Goal: Entertainment & Leisure: Browse casually

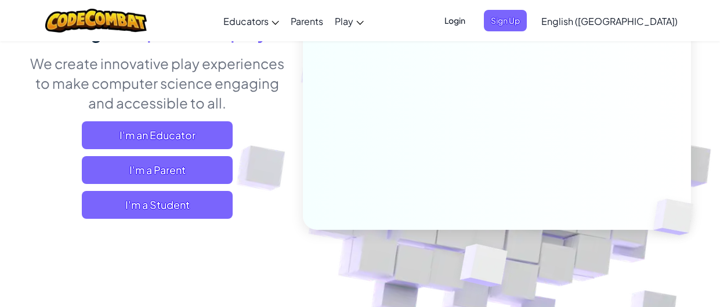
scroll to position [146, 0]
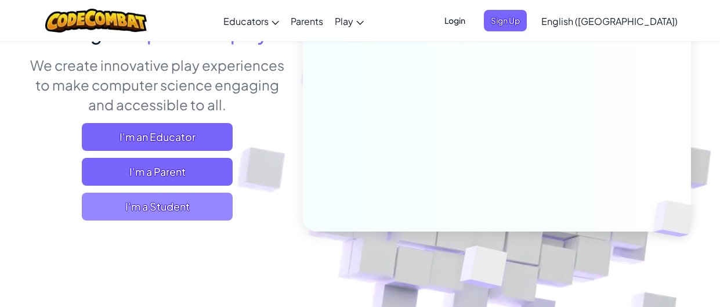
click at [175, 212] on span "I'm a Student" at bounding box center [157, 207] width 151 height 28
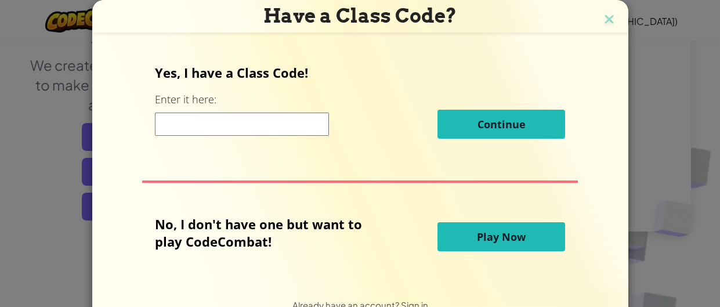
click at [473, 230] on button "Play Now" at bounding box center [501, 236] width 128 height 29
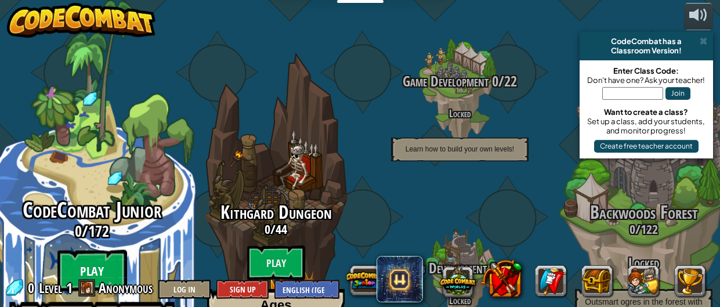
click at [81, 250] on btn "Play" at bounding box center [92, 271] width 70 height 42
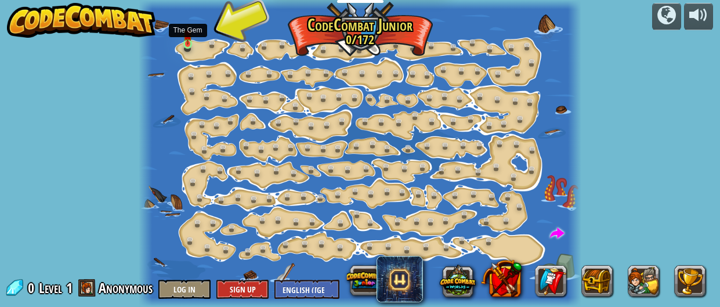
click at [189, 41] on img at bounding box center [187, 34] width 9 height 21
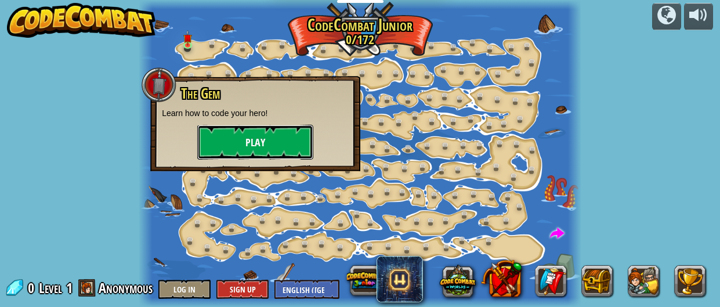
click at [259, 136] on button "Play" at bounding box center [255, 142] width 116 height 35
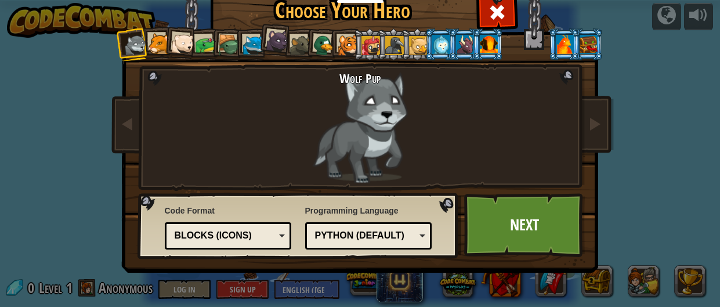
click at [159, 38] on div at bounding box center [158, 43] width 21 height 21
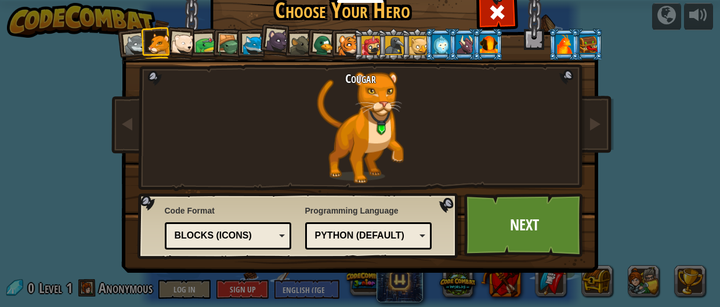
click at [182, 42] on div at bounding box center [182, 43] width 23 height 23
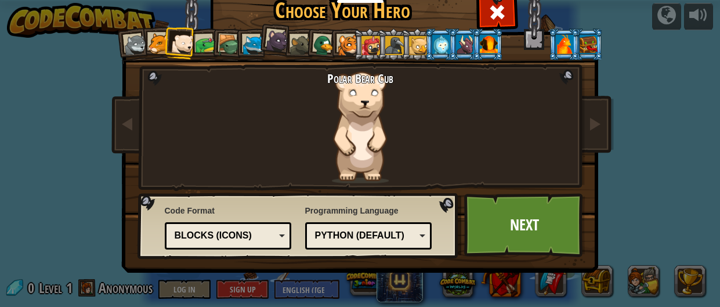
click at [209, 42] on div at bounding box center [205, 44] width 21 height 21
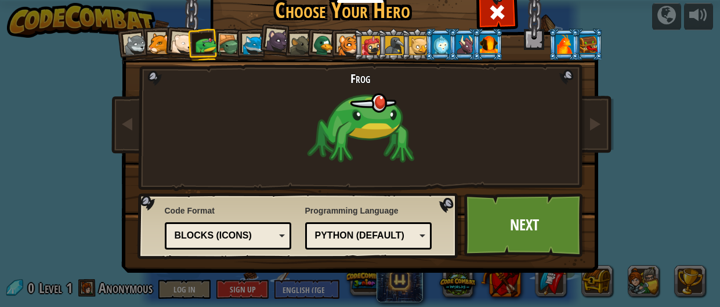
click at [224, 43] on div at bounding box center [230, 45] width 22 height 22
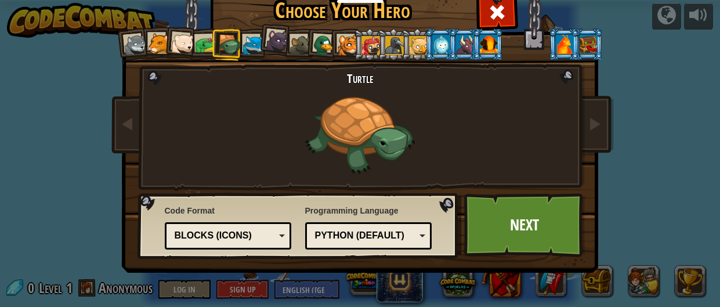
click at [235, 42] on div at bounding box center [230, 45] width 22 height 22
click at [249, 42] on div at bounding box center [253, 45] width 21 height 21
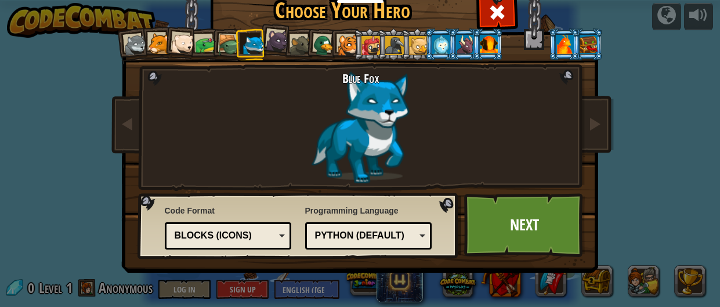
click at [267, 37] on div at bounding box center [276, 40] width 23 height 23
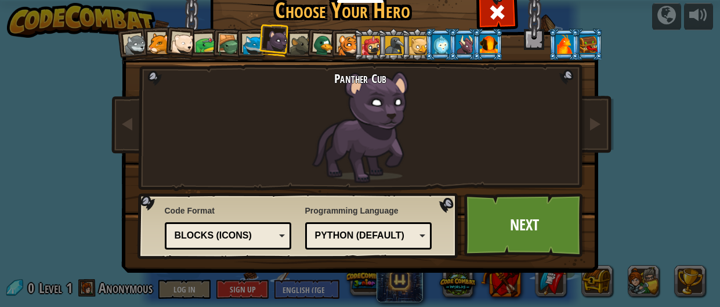
click at [297, 39] on div at bounding box center [300, 45] width 21 height 21
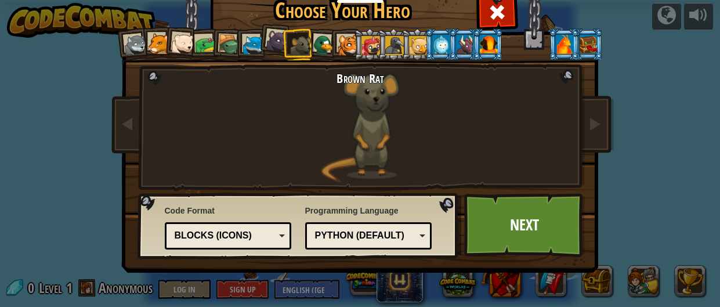
click at [313, 39] on li at bounding box center [298, 44] width 31 height 32
click at [315, 39] on div at bounding box center [324, 45] width 23 height 23
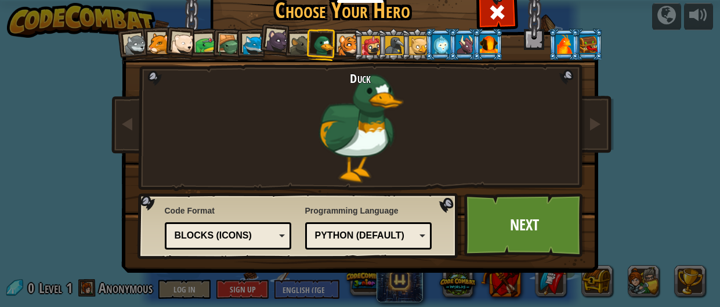
click at [342, 41] on div at bounding box center [348, 45] width 21 height 21
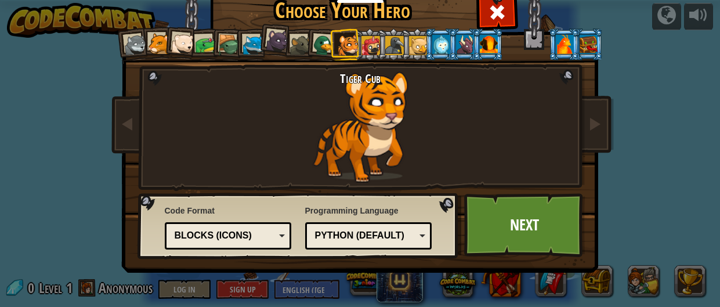
click at [355, 39] on div at bounding box center [348, 45] width 21 height 21
click at [371, 39] on div at bounding box center [370, 45] width 19 height 19
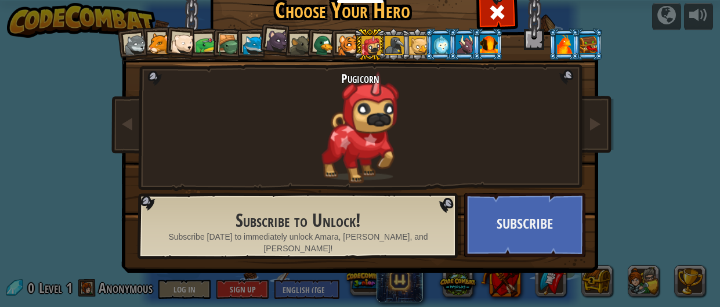
click at [401, 41] on li at bounding box center [416, 44] width 31 height 32
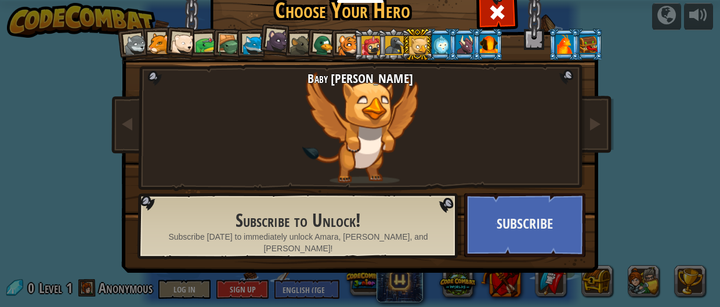
click at [390, 42] on div at bounding box center [394, 45] width 19 height 19
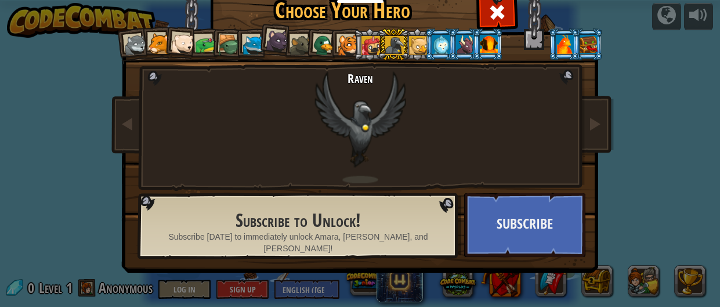
click at [414, 42] on div at bounding box center [418, 45] width 19 height 19
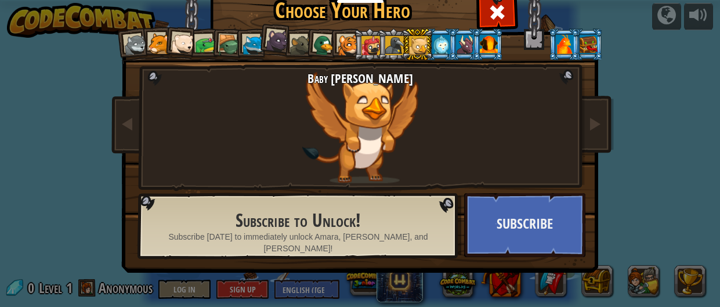
click at [433, 44] on div at bounding box center [441, 44] width 18 height 19
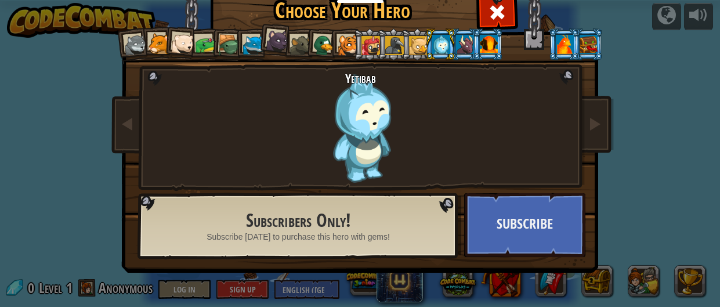
click at [455, 45] on li at bounding box center [440, 44] width 31 height 32
click at [465, 45] on div at bounding box center [465, 44] width 18 height 19
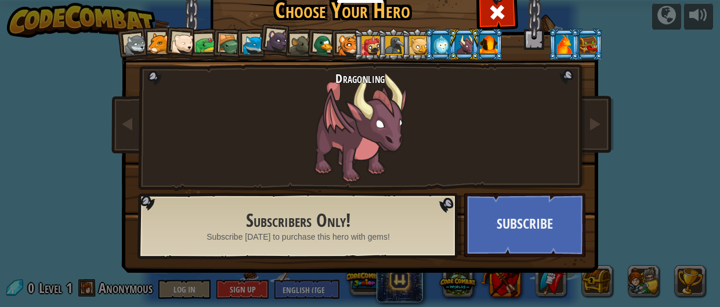
click at [483, 44] on div at bounding box center [489, 44] width 18 height 19
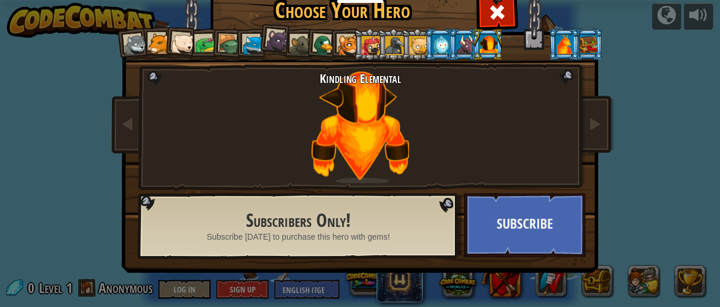
click at [434, 41] on div at bounding box center [441, 44] width 18 height 19
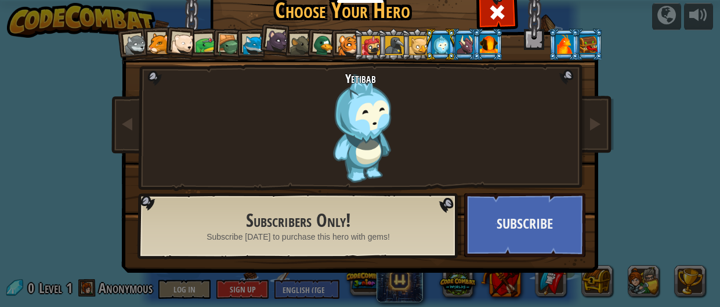
click at [226, 39] on div at bounding box center [230, 45] width 22 height 22
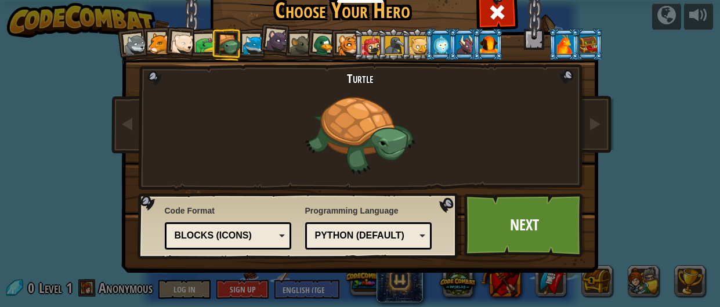
click at [299, 42] on div at bounding box center [300, 45] width 21 height 21
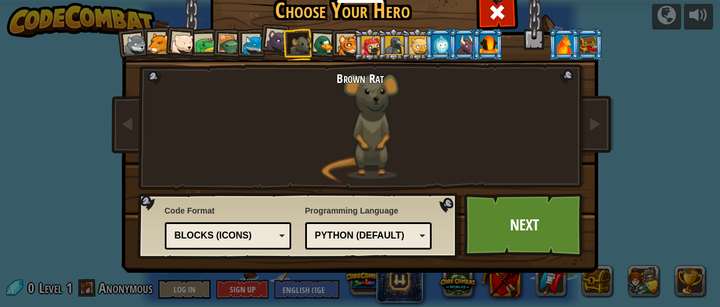
click at [224, 42] on div at bounding box center [230, 45] width 22 height 22
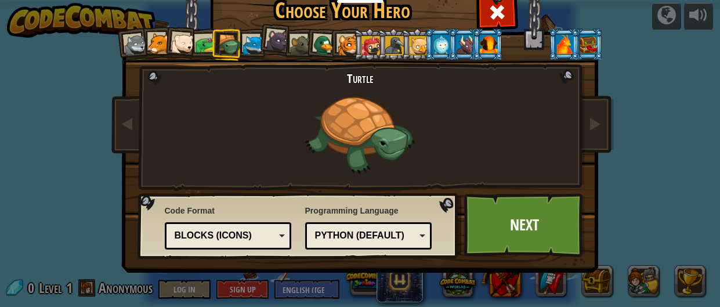
click at [305, 50] on div at bounding box center [300, 45] width 21 height 21
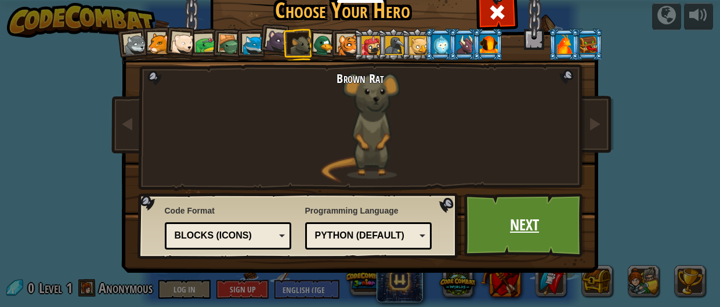
click at [564, 237] on link "Next" at bounding box center [524, 225] width 121 height 64
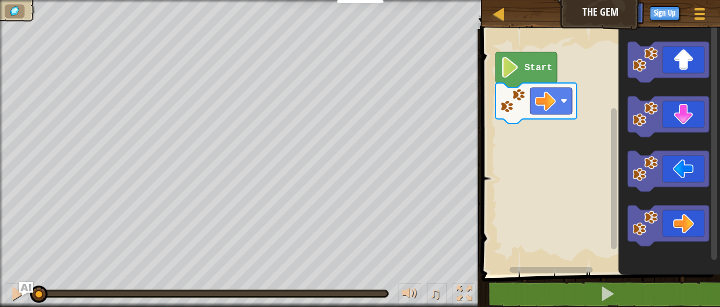
click at [496, 71] on icon "Blockly Workspace" at bounding box center [525, 69] width 61 height 35
click at [509, 70] on image "Blockly Workspace" at bounding box center [510, 67] width 20 height 21
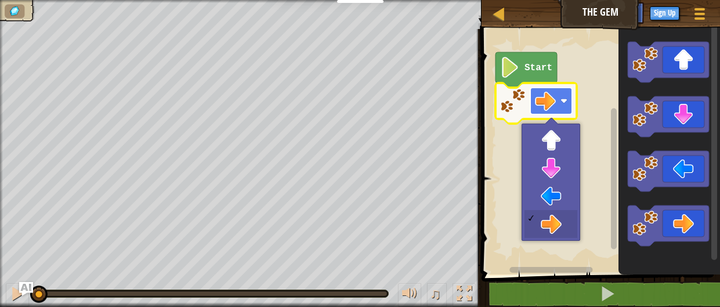
click at [548, 100] on image "Blockly Workspace" at bounding box center [545, 100] width 21 height 21
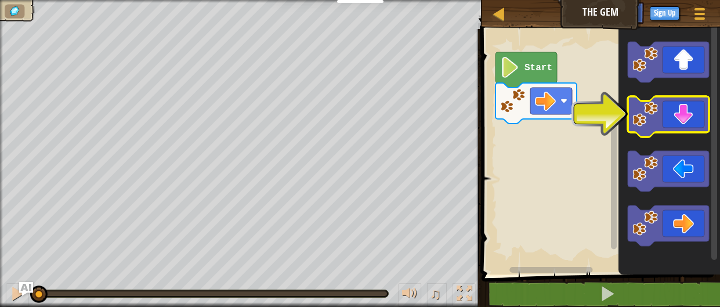
click at [671, 110] on icon "Blockly Workspace" at bounding box center [668, 116] width 81 height 41
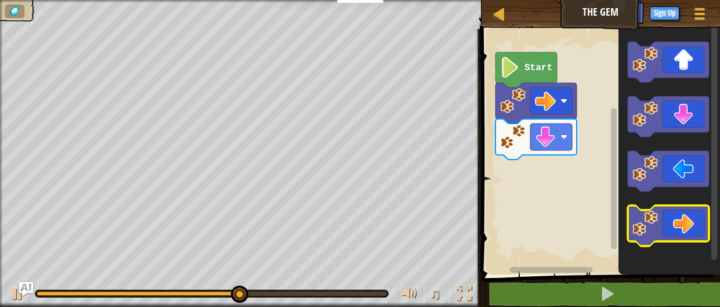
click at [666, 215] on icon "Blockly Workspace" at bounding box center [668, 225] width 81 height 41
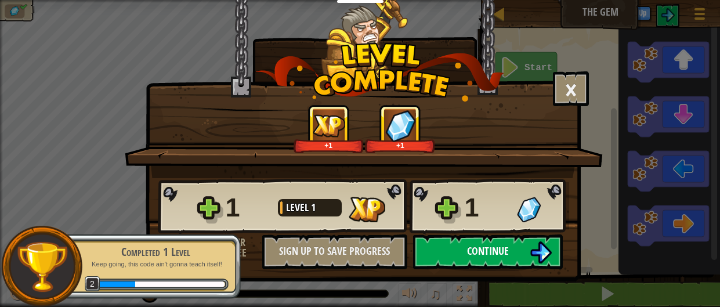
click at [488, 252] on span "Continue" at bounding box center [488, 251] width 42 height 15
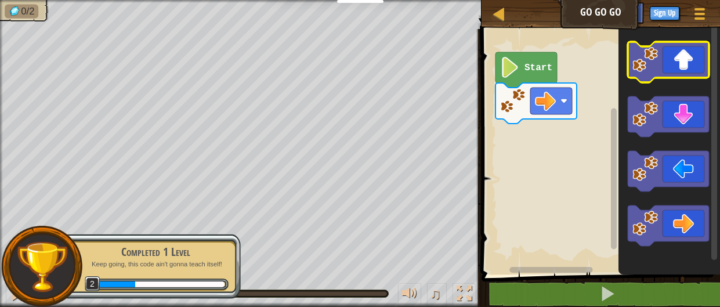
click at [691, 58] on icon "Blockly Workspace" at bounding box center [668, 62] width 81 height 41
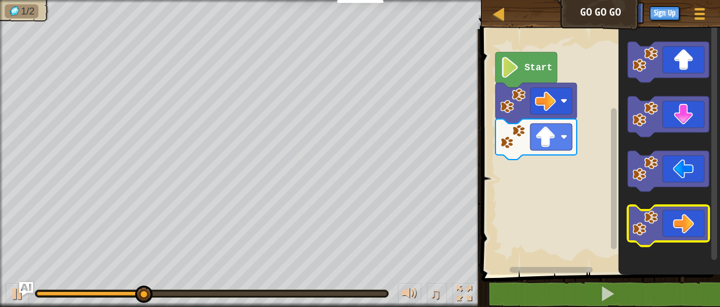
click at [654, 211] on image "Blockly Workspace" at bounding box center [645, 224] width 26 height 26
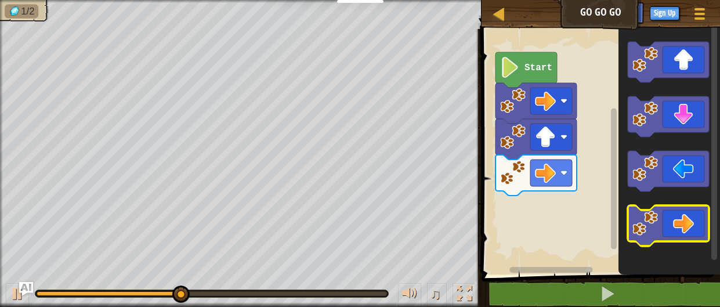
click at [653, 215] on image "Blockly Workspace" at bounding box center [645, 224] width 26 height 26
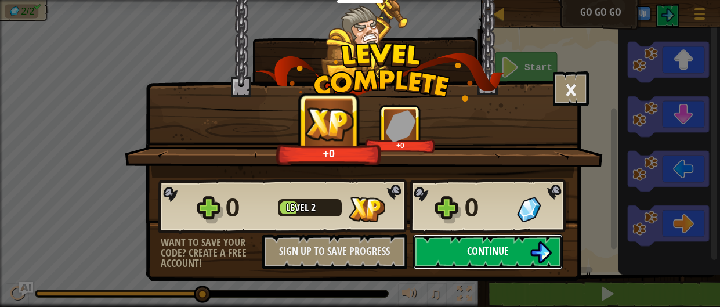
click at [447, 246] on button "Continue" at bounding box center [488, 251] width 150 height 35
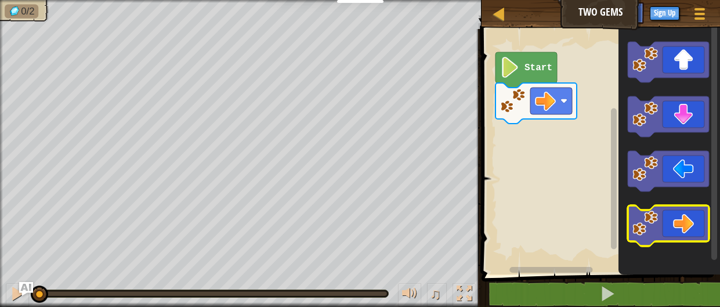
click at [657, 208] on icon "Blockly Workspace" at bounding box center [668, 225] width 81 height 41
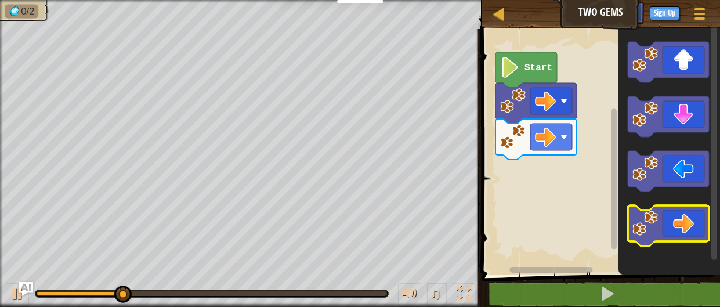
click at [657, 209] on icon "Blockly Workspace" at bounding box center [668, 225] width 81 height 41
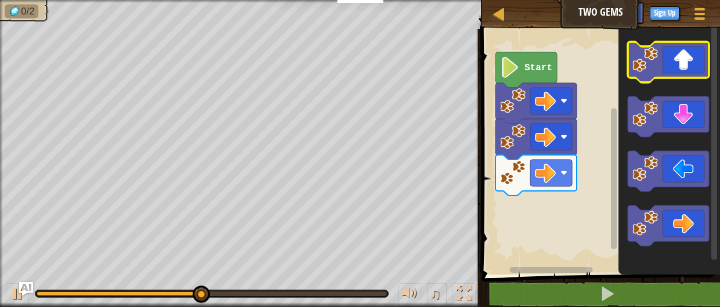
click at [656, 55] on image "Blockly Workspace" at bounding box center [645, 60] width 26 height 26
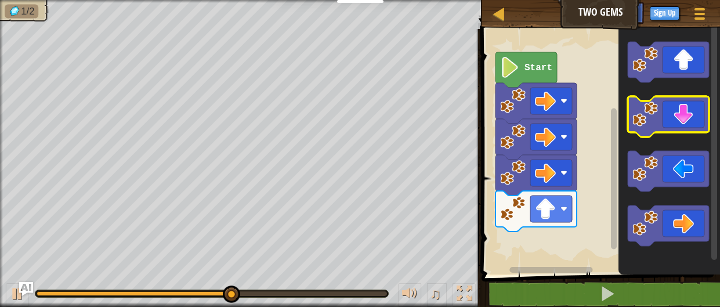
click at [654, 115] on image "Blockly Workspace" at bounding box center [645, 115] width 26 height 26
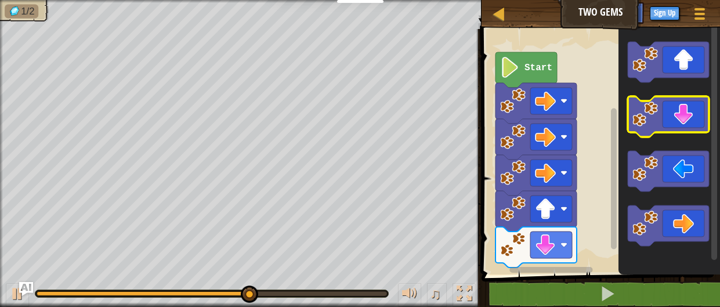
click at [652, 114] on image "Blockly Workspace" at bounding box center [645, 115] width 26 height 26
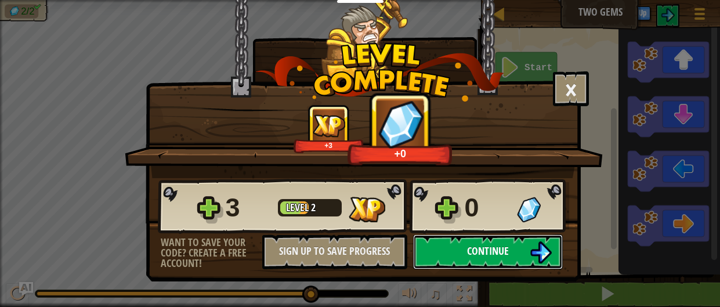
click at [465, 264] on button "Continue" at bounding box center [488, 251] width 150 height 35
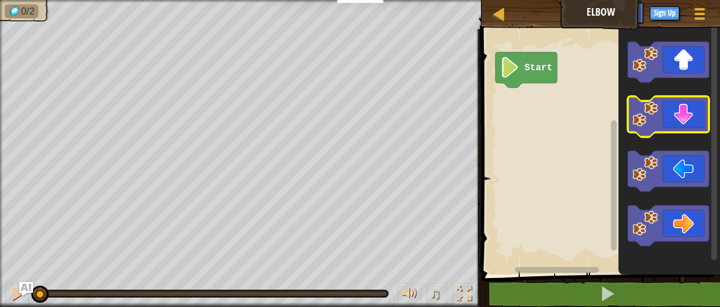
click at [664, 114] on icon "Blockly Workspace" at bounding box center [668, 116] width 81 height 41
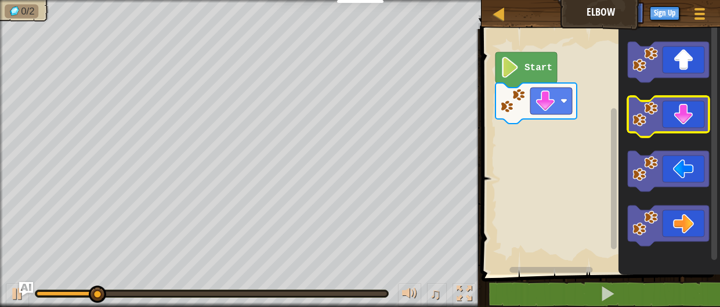
click at [656, 114] on image "Blockly Workspace" at bounding box center [645, 115] width 26 height 26
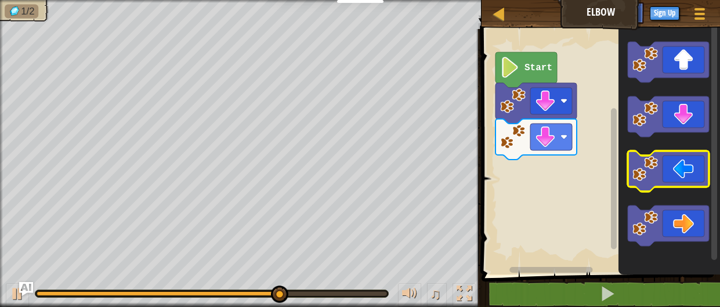
click at [632, 166] on image "Blockly Workspace" at bounding box center [645, 169] width 26 height 26
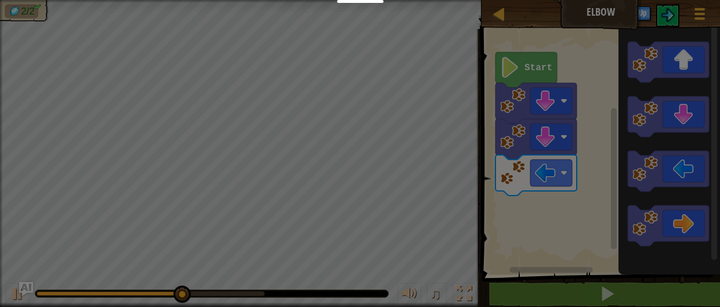
click at [0, 0] on div "× How fun was this level? Loading... Reticulating Splines... Loading... 0 Level…" at bounding box center [0, 0] width 0 height 0
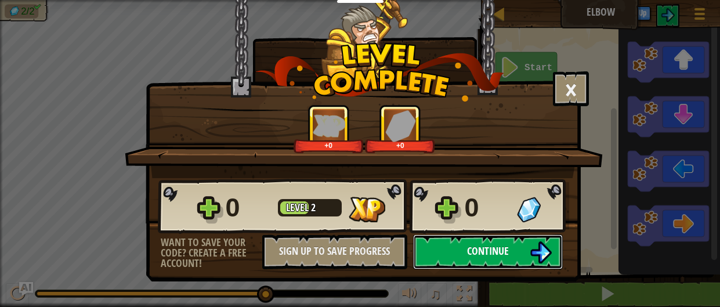
click at [508, 251] on span "Continue" at bounding box center [488, 251] width 42 height 15
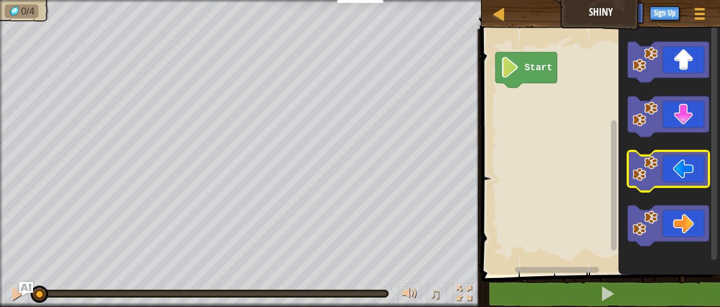
click at [666, 166] on icon "Blockly Workspace" at bounding box center [668, 171] width 81 height 41
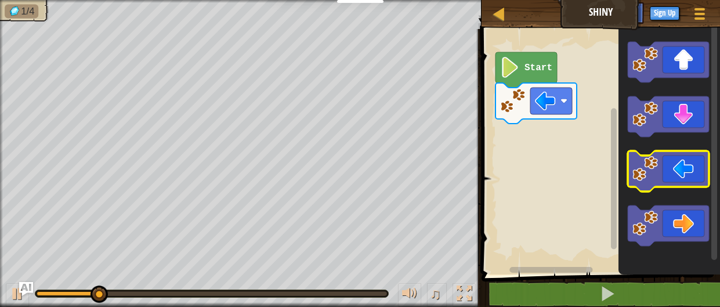
click at [666, 165] on icon "Blockly Workspace" at bounding box center [668, 171] width 81 height 41
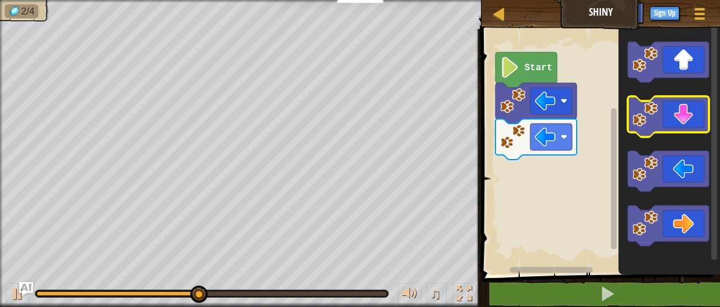
click at [664, 106] on icon "Blockly Workspace" at bounding box center [668, 116] width 81 height 41
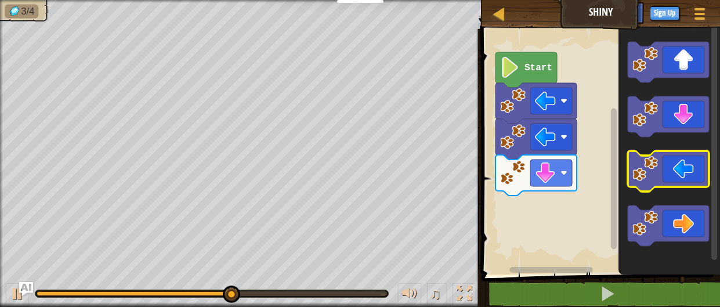
click at [665, 170] on icon "Blockly Workspace" at bounding box center [668, 171] width 81 height 41
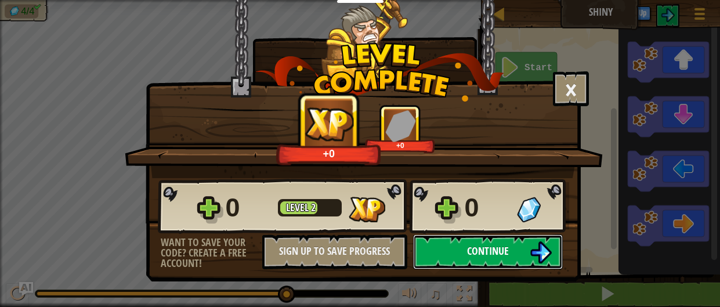
click at [470, 245] on span "Continue" at bounding box center [488, 251] width 42 height 15
